Goal: Information Seeking & Learning: Learn about a topic

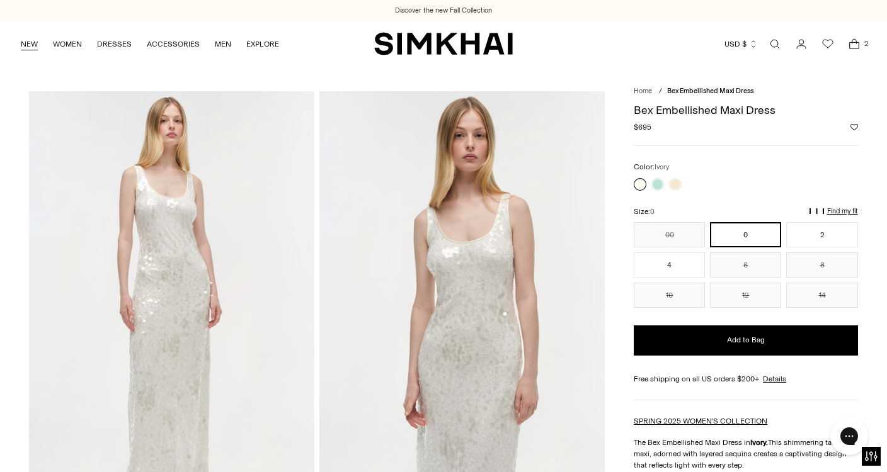
click at [31, 43] on link "NEW" at bounding box center [29, 44] width 17 height 28
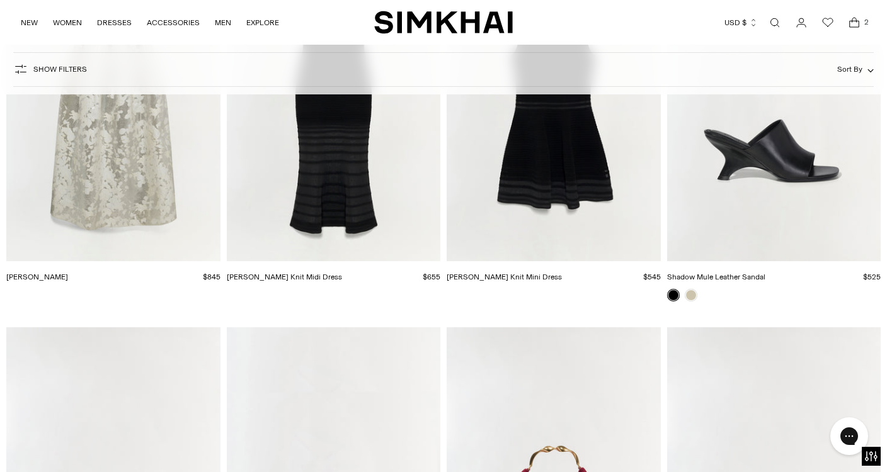
scroll to position [26468, 0]
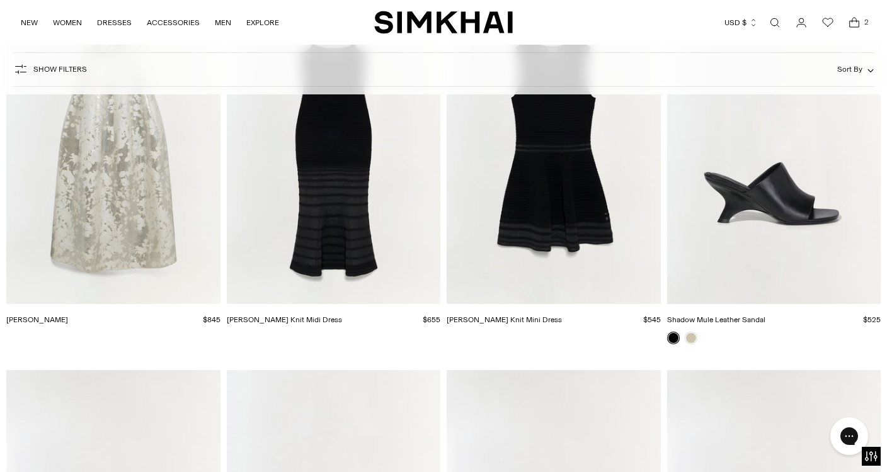
click at [0, 0] on img "Octavia Gown" at bounding box center [0, 0] width 0 height 0
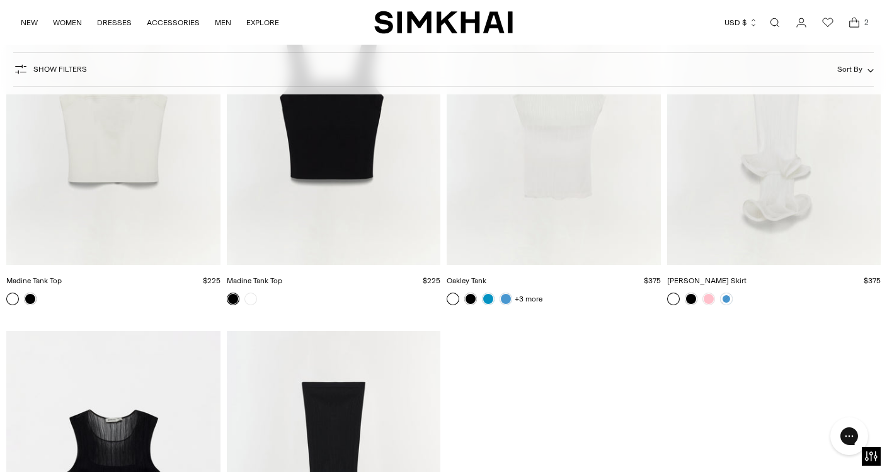
scroll to position [27610, 0]
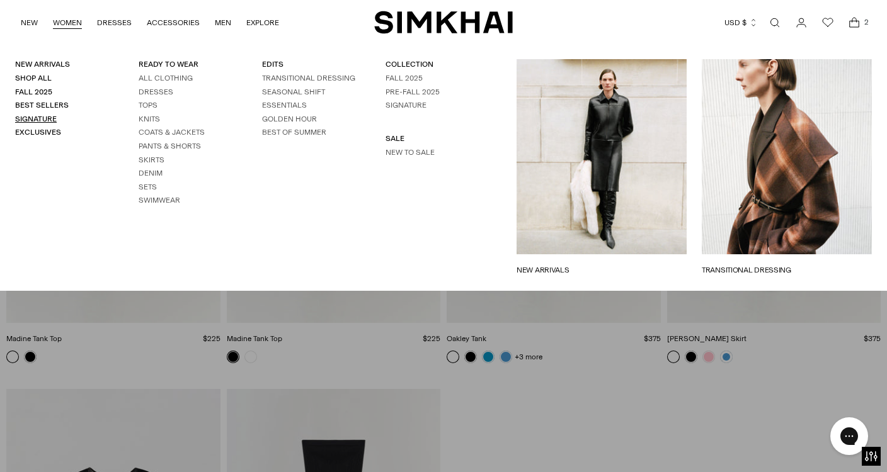
click at [43, 119] on link "Signature" at bounding box center [36, 119] width 42 height 9
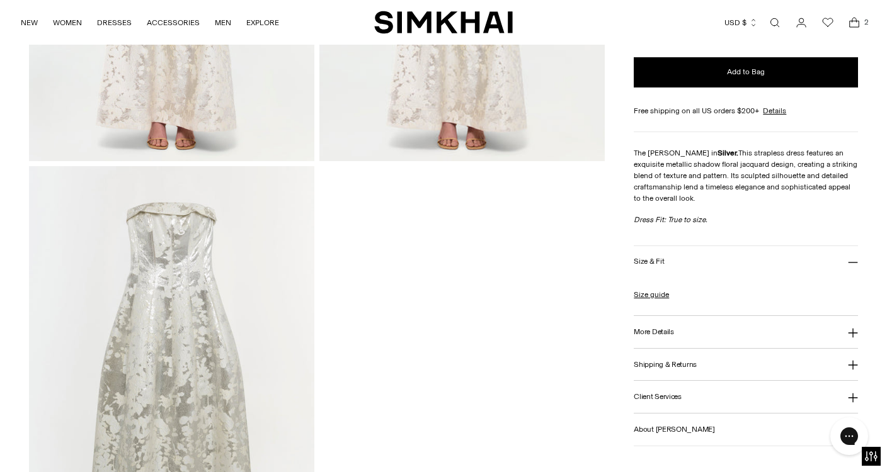
scroll to position [1380, 0]
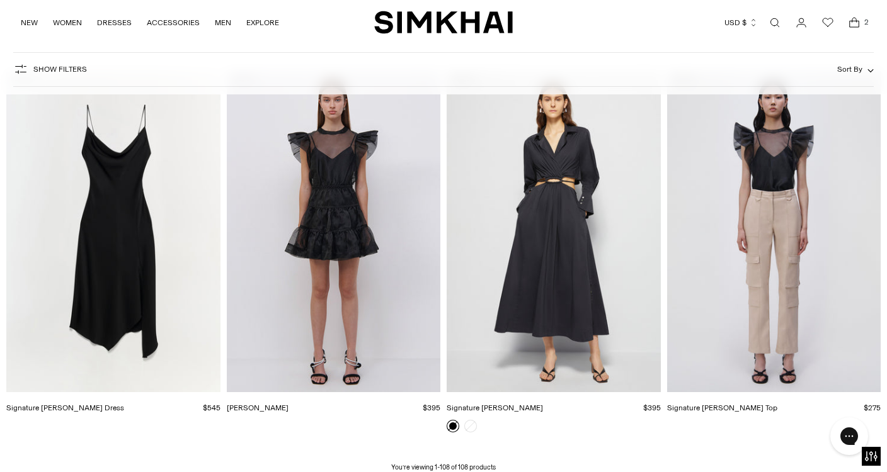
scroll to position [10400, 0]
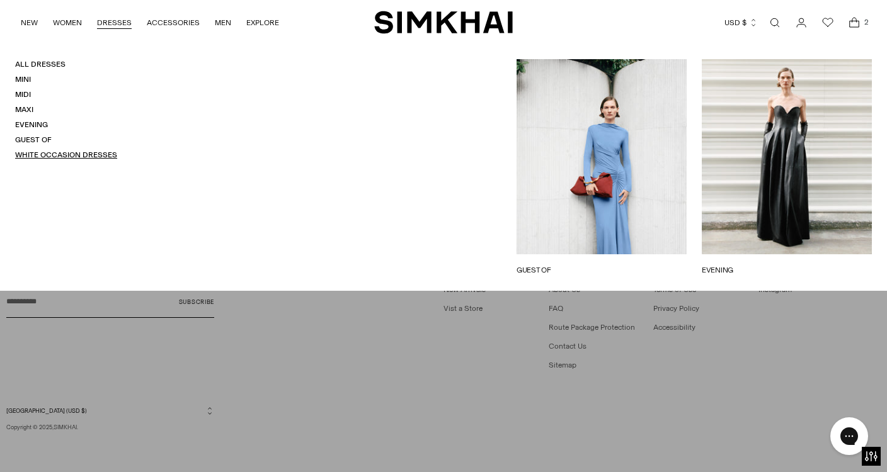
click at [98, 153] on link "White Occasion Dresses" at bounding box center [66, 155] width 102 height 9
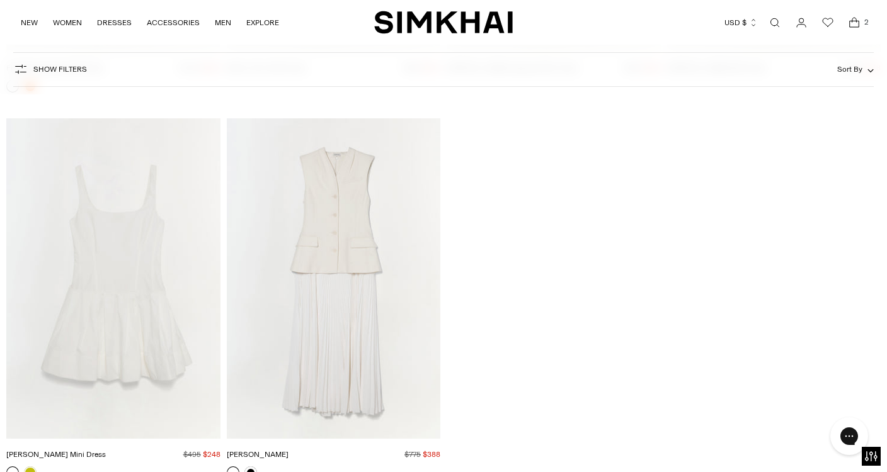
scroll to position [6622, 0]
